Goal: Task Accomplishment & Management: Manage account settings

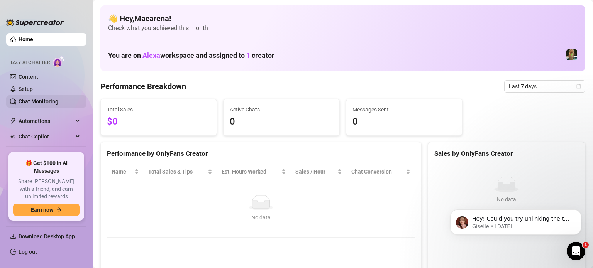
scroll to position [23, 0]
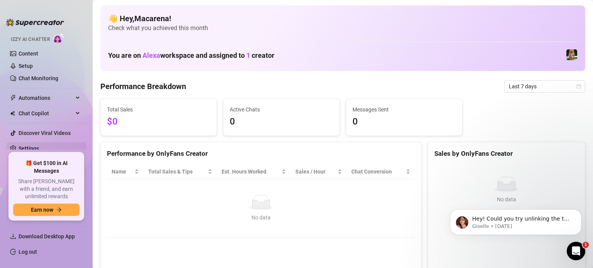
click at [29, 146] on link "Settings" at bounding box center [29, 149] width 20 height 6
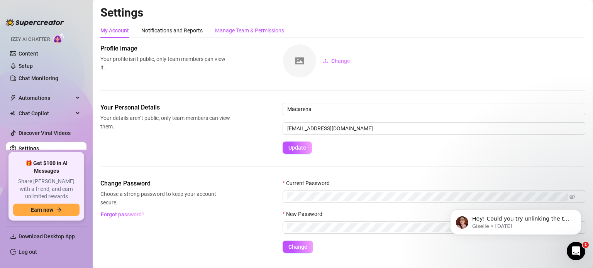
click at [238, 30] on div "Manage Team & Permissions" at bounding box center [249, 30] width 69 height 8
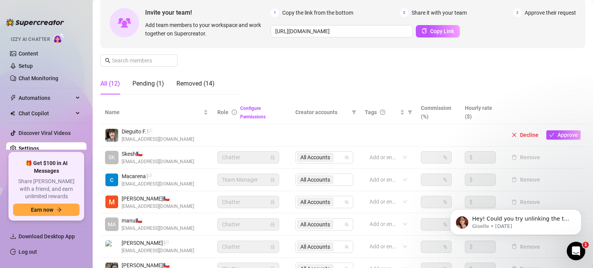
scroll to position [77, 0]
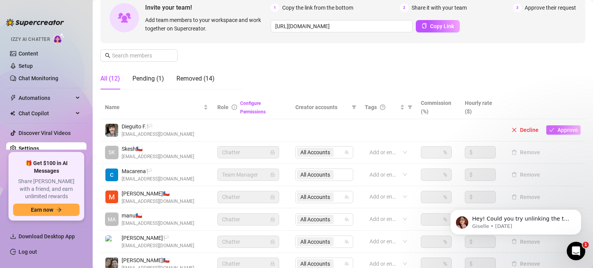
click at [557, 134] on button "Approve" at bounding box center [563, 129] width 34 height 9
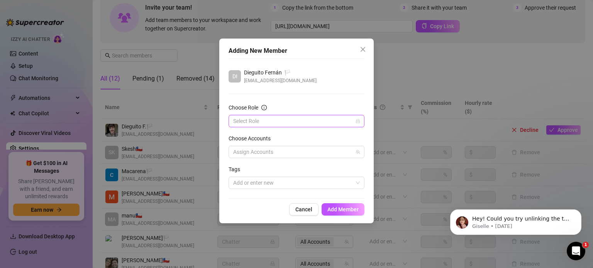
click at [308, 123] on input "Choose Role" at bounding box center [293, 121] width 120 height 12
click at [297, 141] on div "Chatter" at bounding box center [296, 136] width 133 height 12
click at [283, 151] on div at bounding box center [292, 152] width 125 height 11
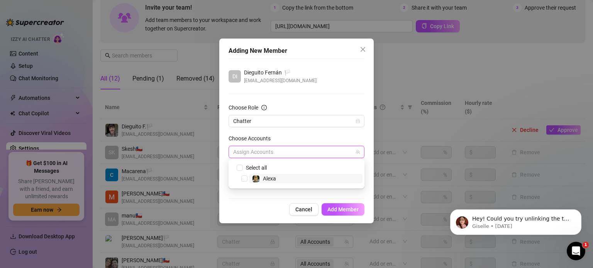
click at [276, 180] on span "Alexa" at bounding box center [305, 178] width 113 height 9
checkbox input "true"
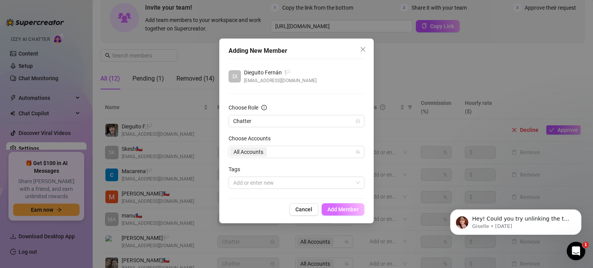
click at [341, 214] on button "Add Member" at bounding box center [343, 209] width 43 height 12
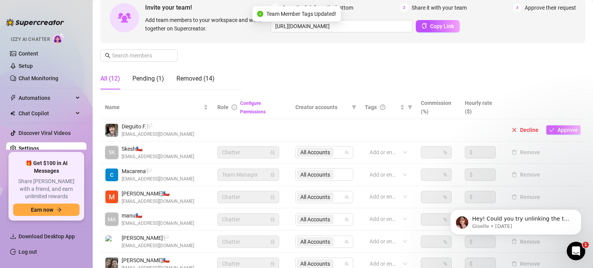
click at [562, 129] on span "Approve" at bounding box center [567, 130] width 20 height 6
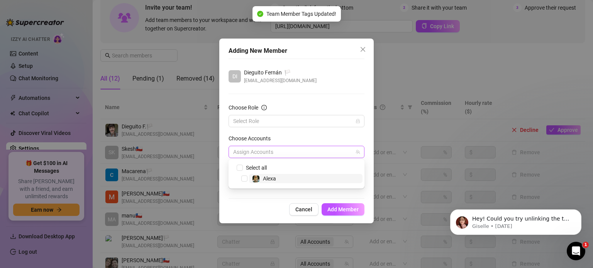
click at [276, 155] on div at bounding box center [292, 152] width 125 height 11
click at [275, 176] on span "Alexa" at bounding box center [269, 179] width 13 height 6
checkbox input "true"
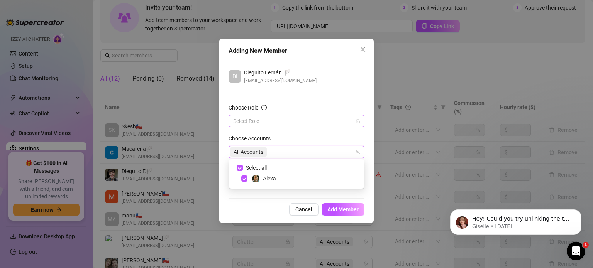
click at [263, 119] on input "Choose Role" at bounding box center [293, 121] width 120 height 12
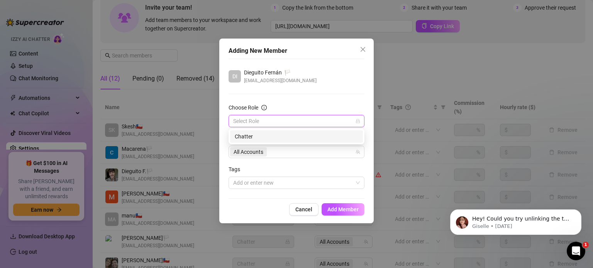
click at [259, 133] on div "Chatter" at bounding box center [297, 136] width 124 height 8
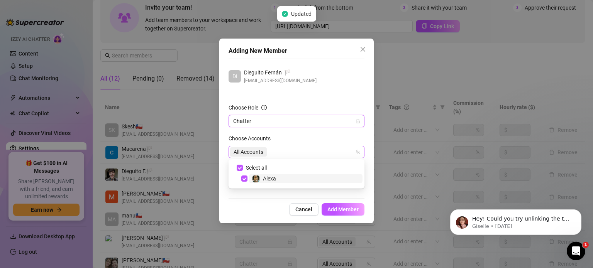
click at [286, 156] on div "All Accounts" at bounding box center [292, 152] width 125 height 11
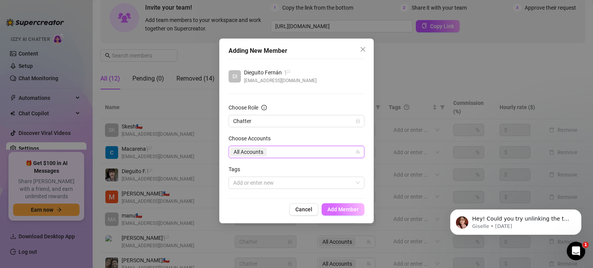
click at [345, 208] on span "Add Member" at bounding box center [342, 210] width 31 height 6
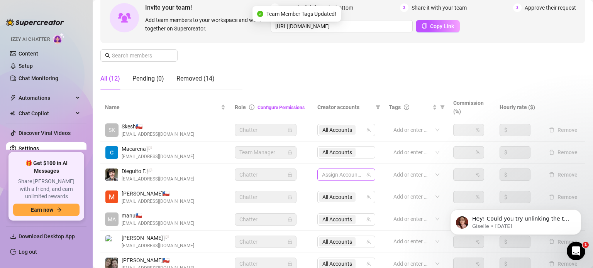
click at [336, 175] on div at bounding box center [342, 174] width 47 height 11
click at [343, 198] on img at bounding box center [342, 201] width 7 height 7
checkbox input "true"
click at [366, 163] on td "All Accounts" at bounding box center [348, 153] width 71 height 22
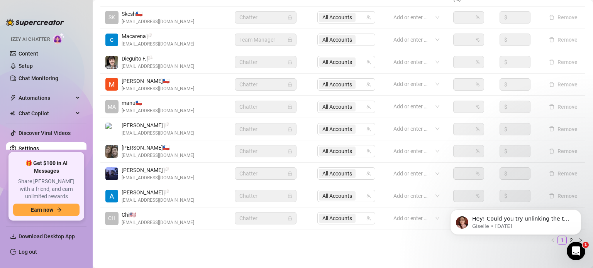
scroll to position [193, 0]
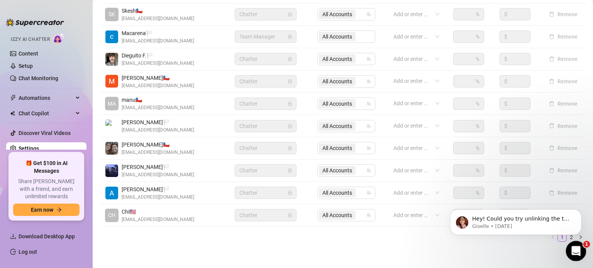
click at [583, 247] on div "Open Intercom Messenger" at bounding box center [574, 249] width 25 height 25
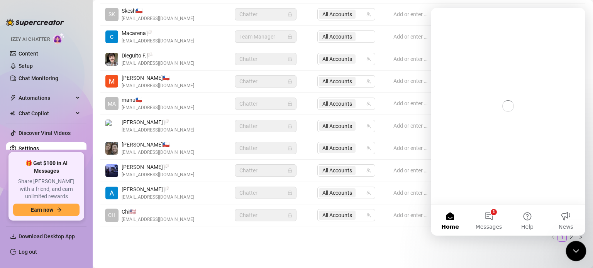
scroll to position [0, 0]
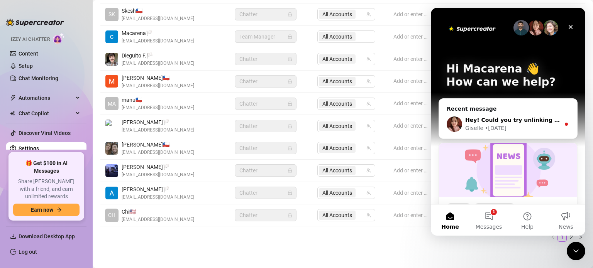
click at [517, 113] on div "Hey! Could you try unlinking the two accounts directly in your regular OnlyFans…" at bounding box center [508, 124] width 138 height 29
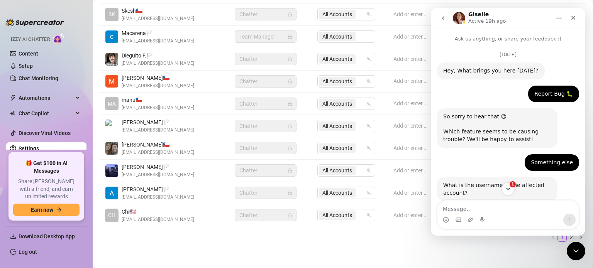
scroll to position [34, 0]
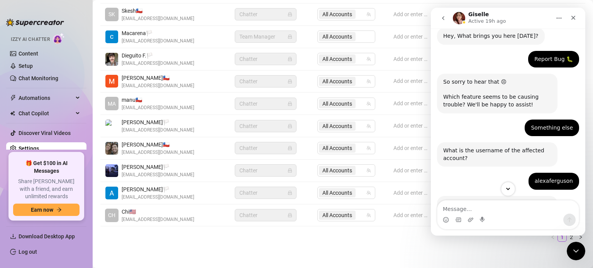
click at [506, 192] on icon "Scroll to bottom" at bounding box center [508, 189] width 7 height 7
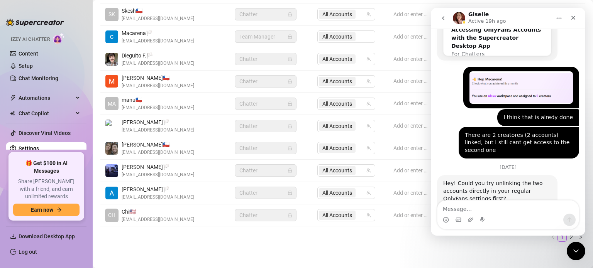
scroll to position [754, 0]
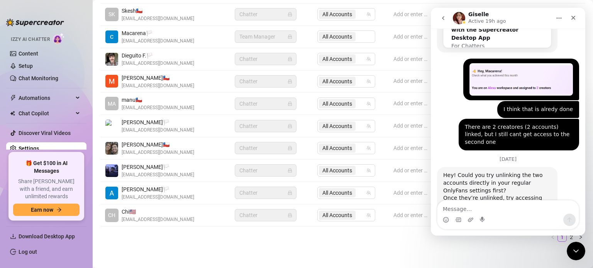
click at [447, 18] on button "go back" at bounding box center [443, 18] width 15 height 15
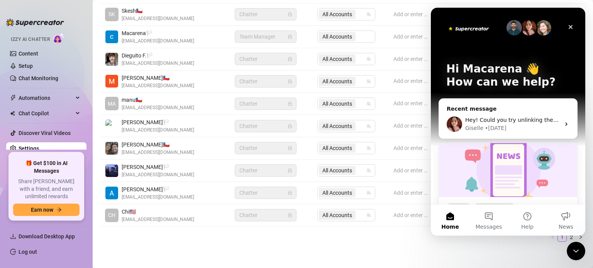
scroll to position [0, 0]
click at [447, 253] on div "Settings My Account Notifications and Reports Manage Team & Permissions Profile…" at bounding box center [342, 34] width 485 height 445
click at [575, 254] on icon "Close Intercom Messenger" at bounding box center [574, 250] width 9 height 9
